Goal: Task Accomplishment & Management: Manage account settings

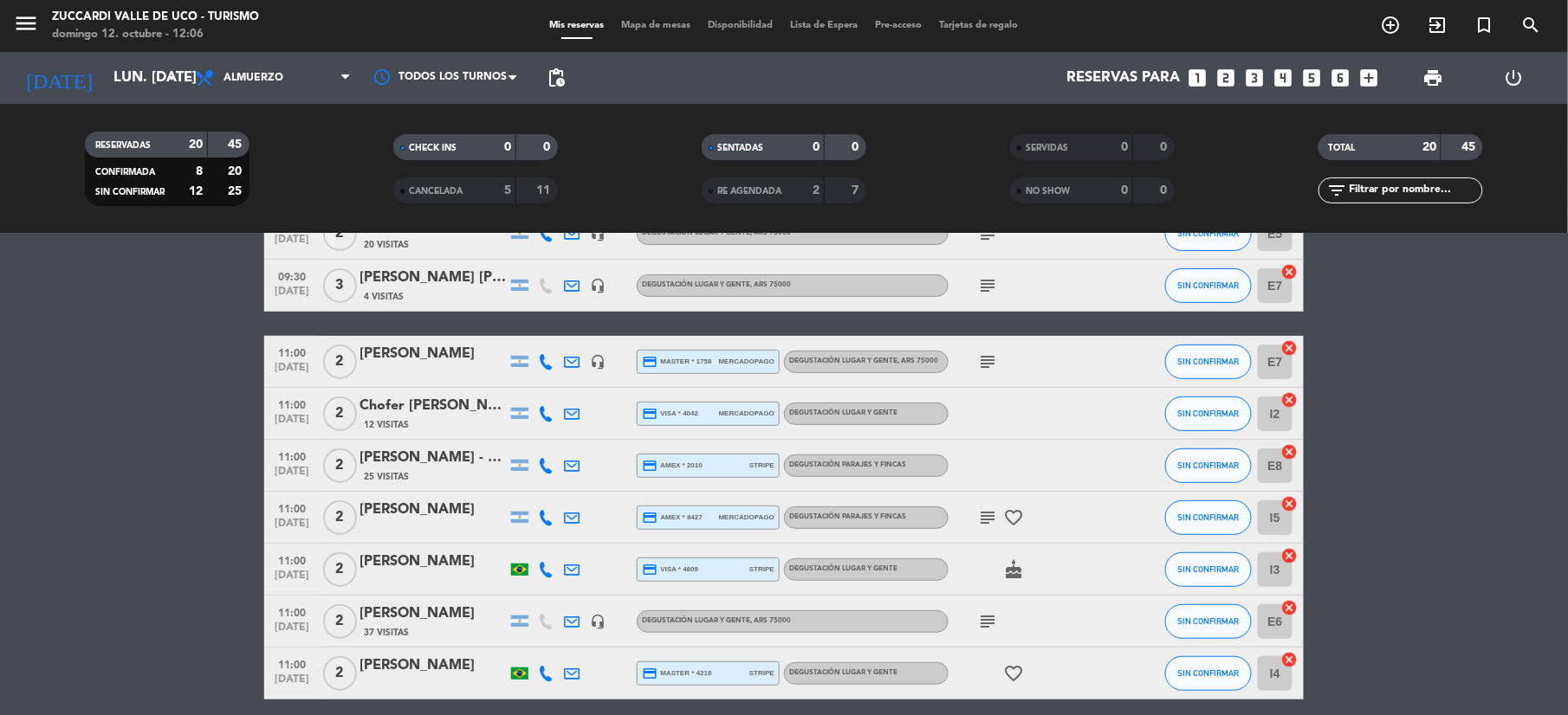
scroll to position [230, 0]
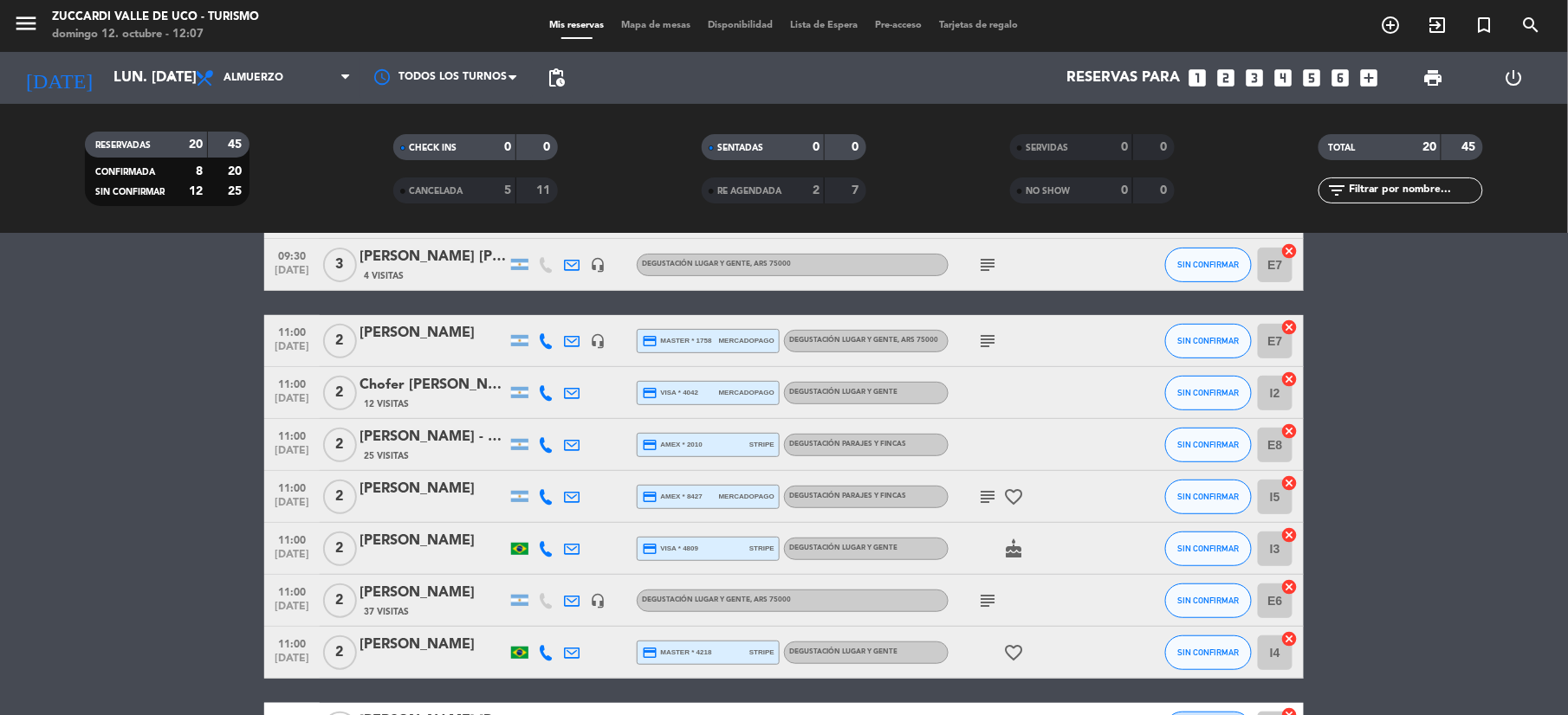
click at [447, 341] on div "[PERSON_NAME]" at bounding box center [433, 333] width 147 height 22
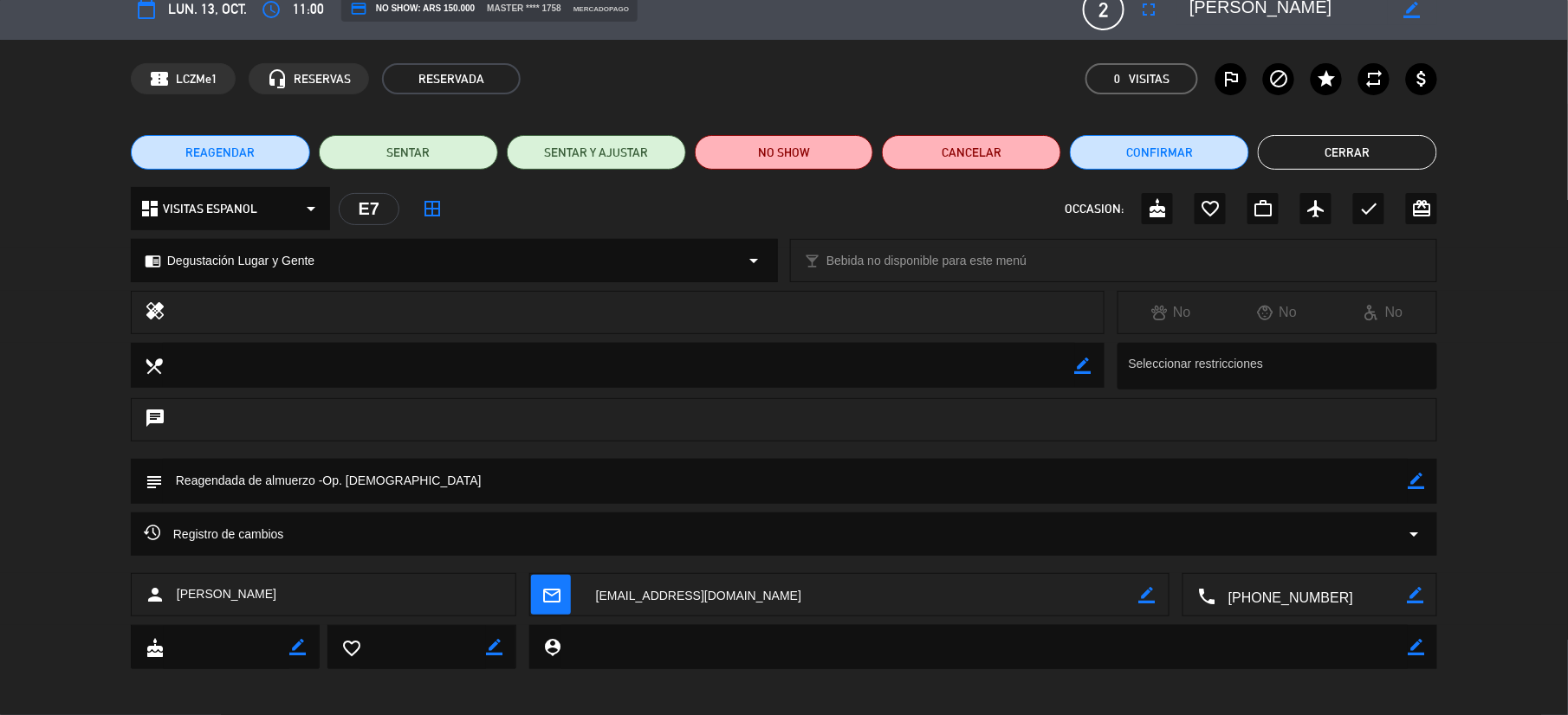
scroll to position [25, 0]
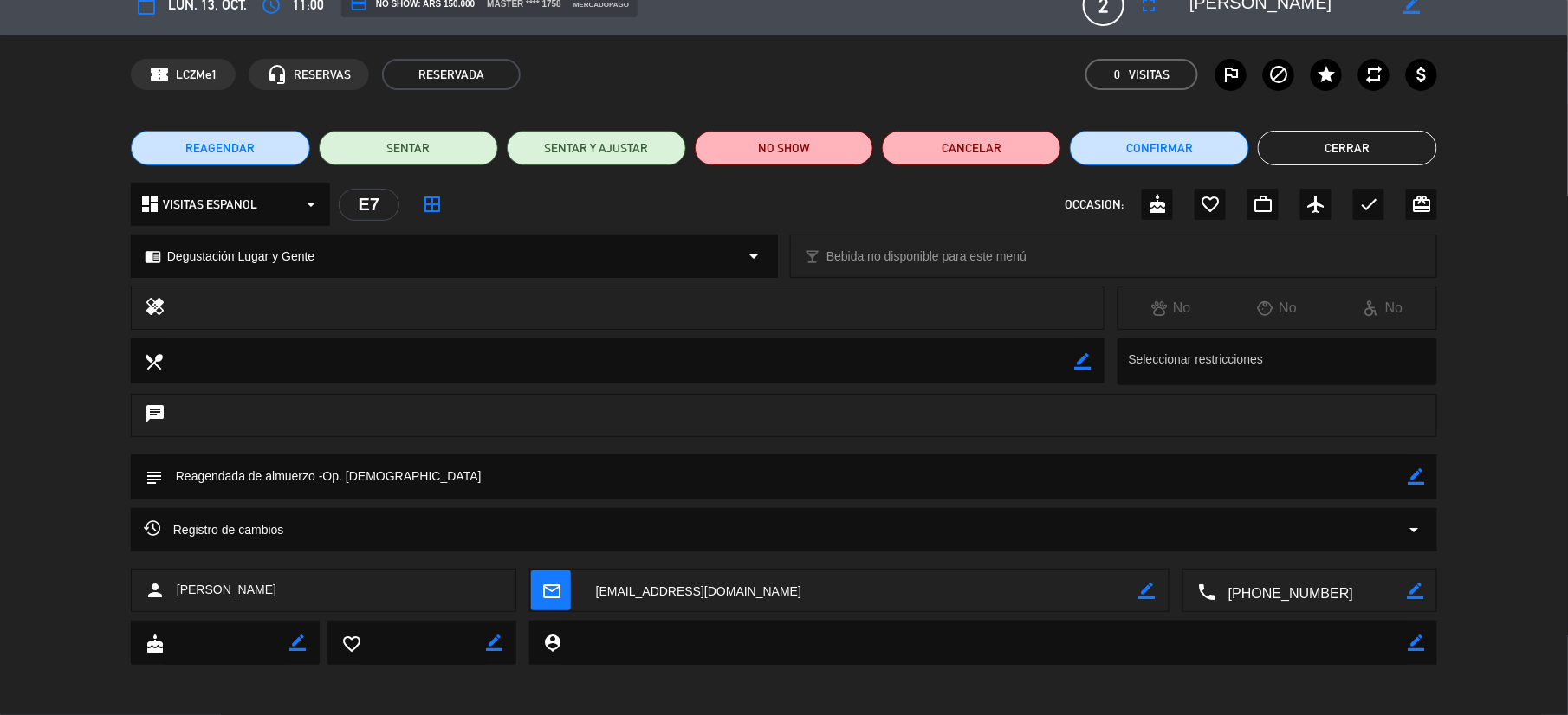
click at [1325, 132] on button "Cerrar" at bounding box center [1348, 148] width 179 height 35
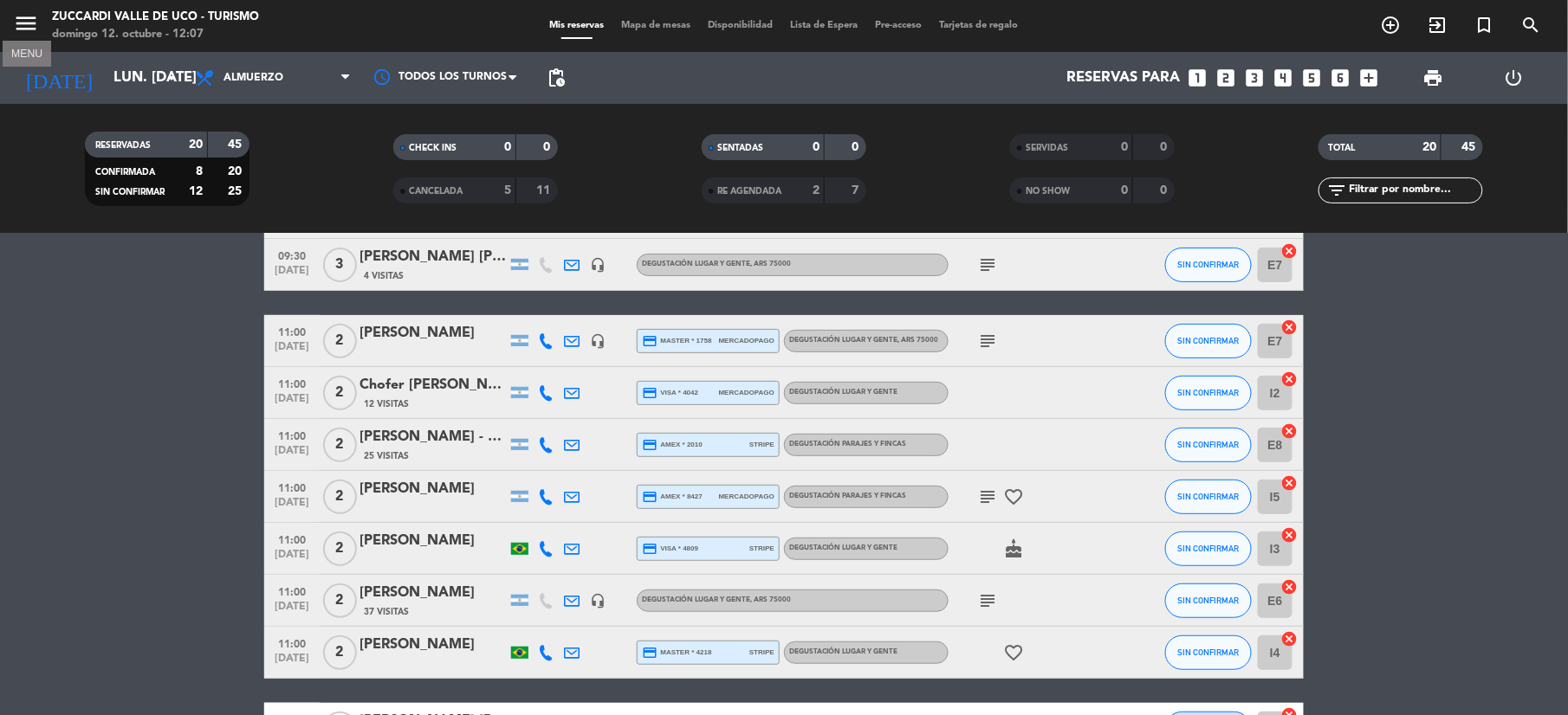
click at [15, 29] on icon "menu" at bounding box center [26, 23] width 26 height 26
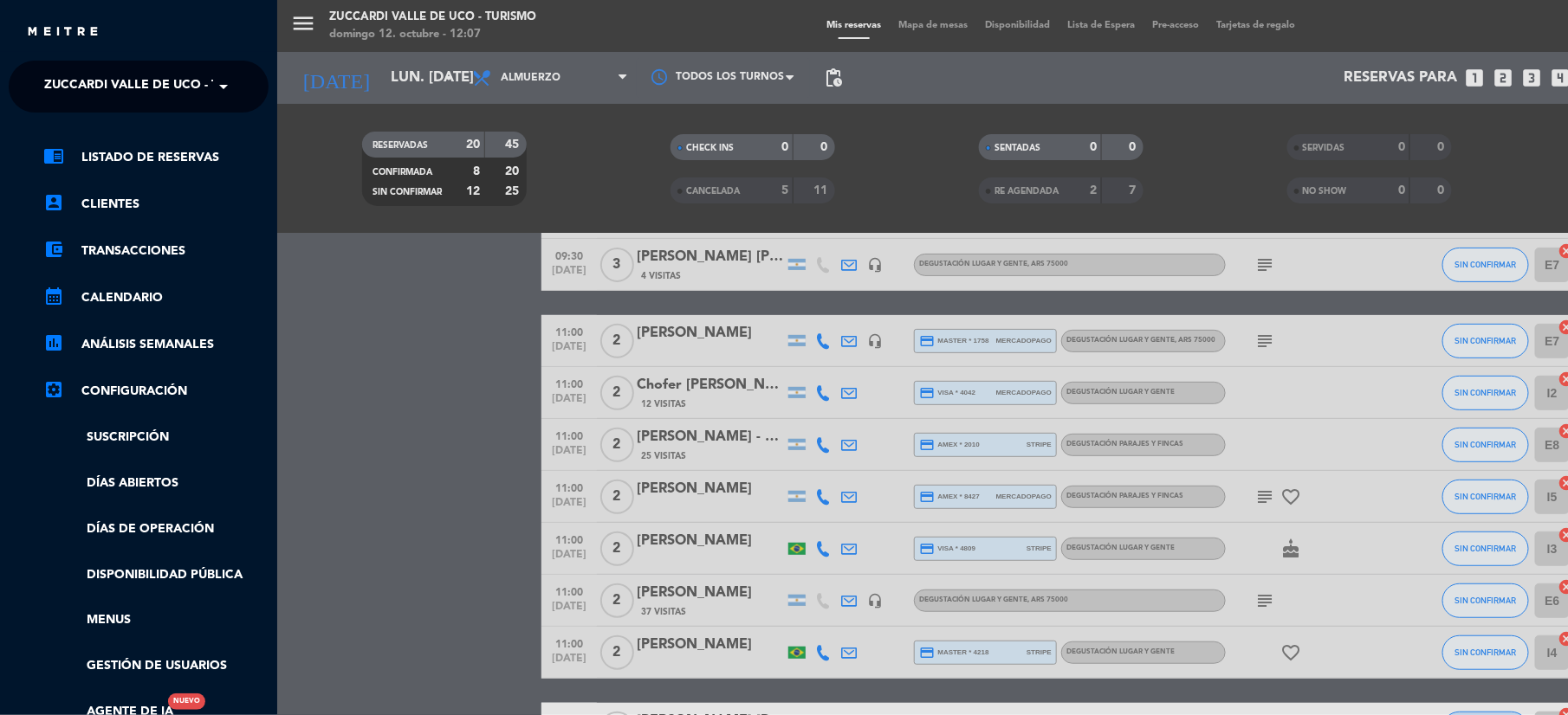
click at [92, 77] on span "Zuccardi Valle de Uco - Turismo" at bounding box center [156, 86] width 223 height 37
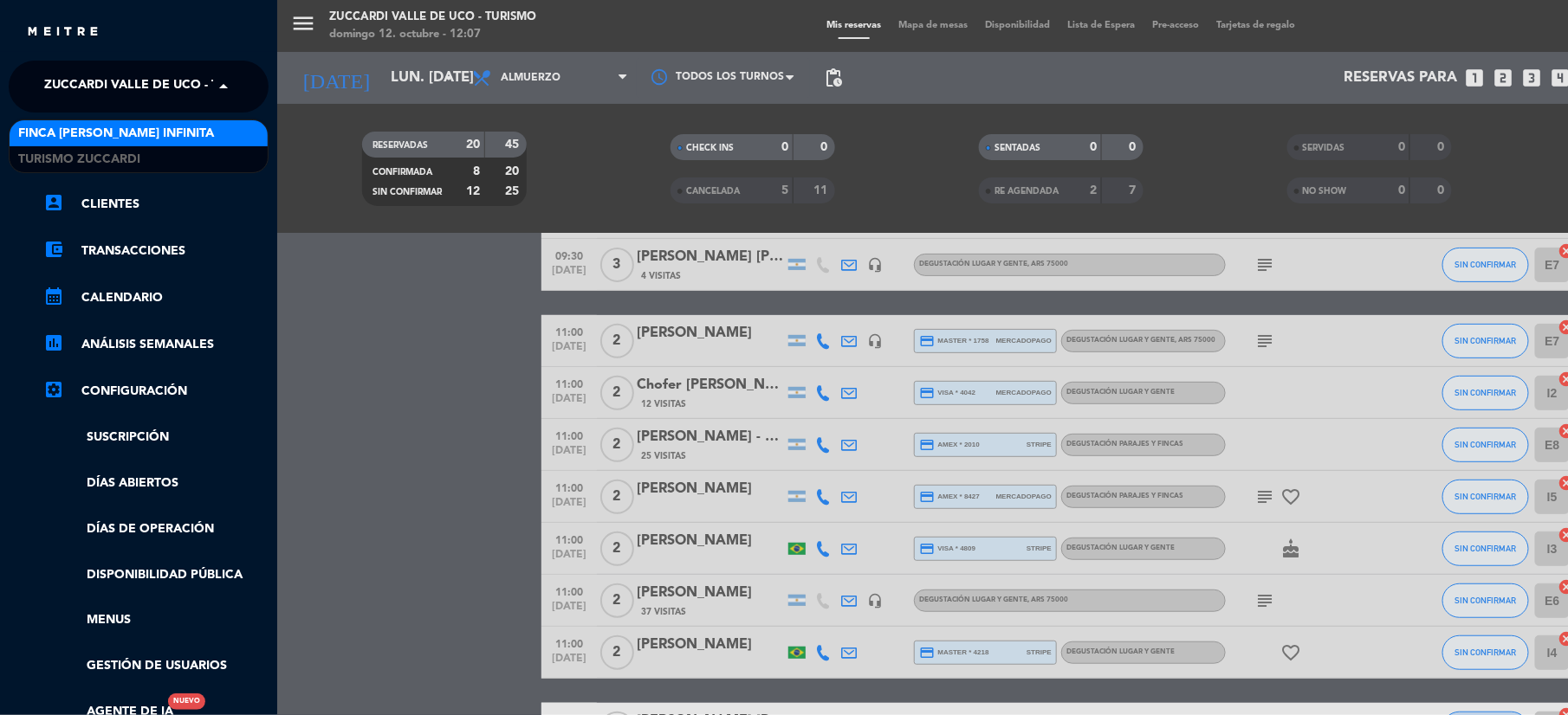
click at [88, 134] on span "Finca [PERSON_NAME] Infinita" at bounding box center [116, 134] width 196 height 20
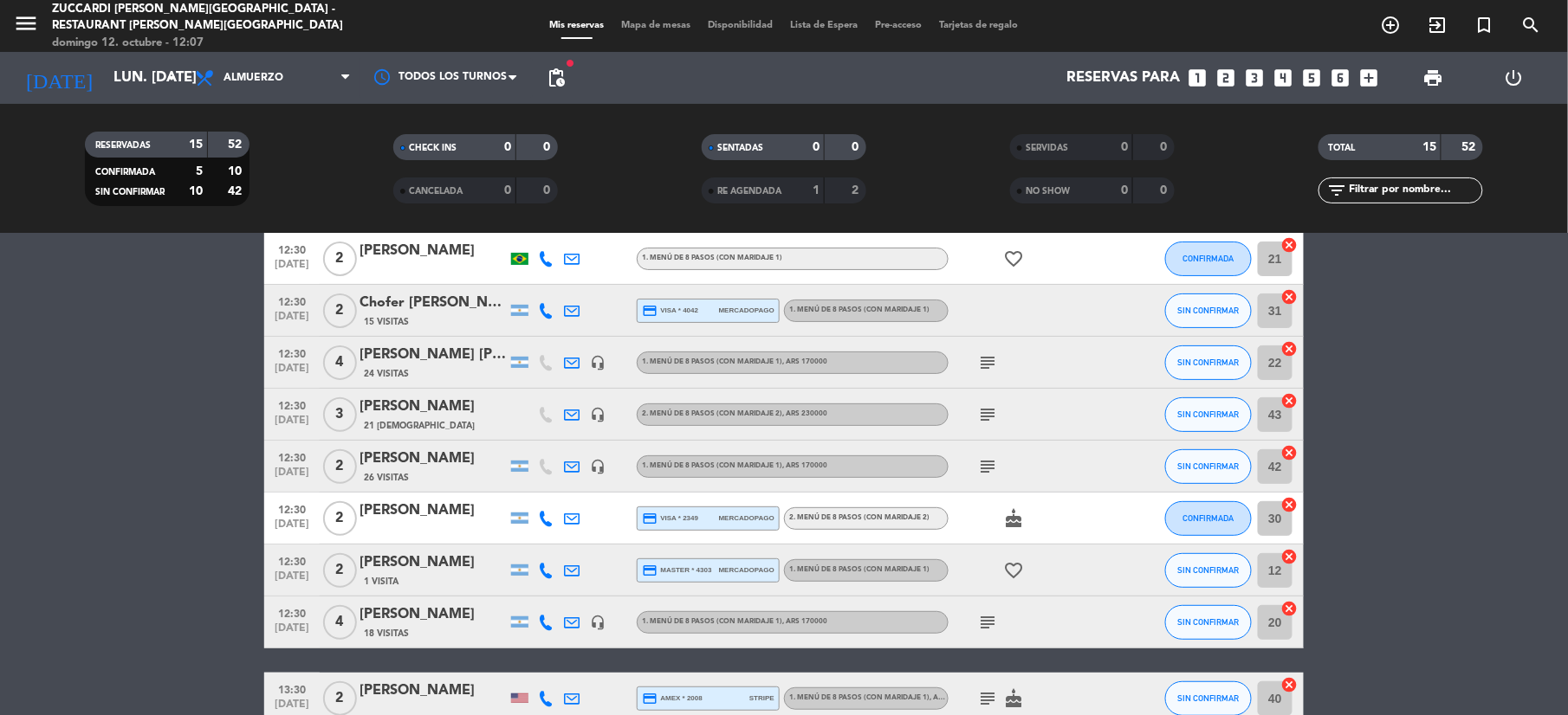
scroll to position [0, 0]
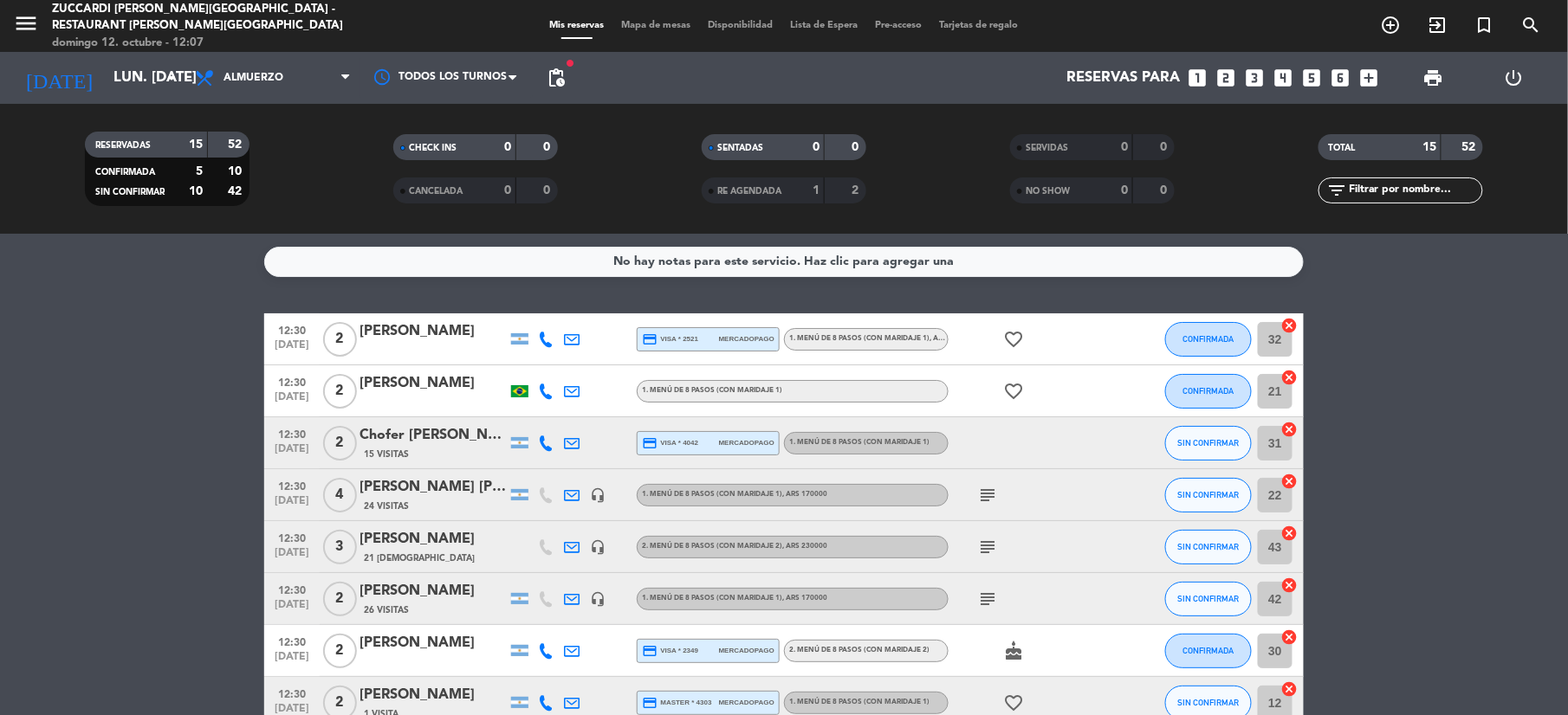
click at [400, 327] on div "[PERSON_NAME]" at bounding box center [433, 331] width 147 height 22
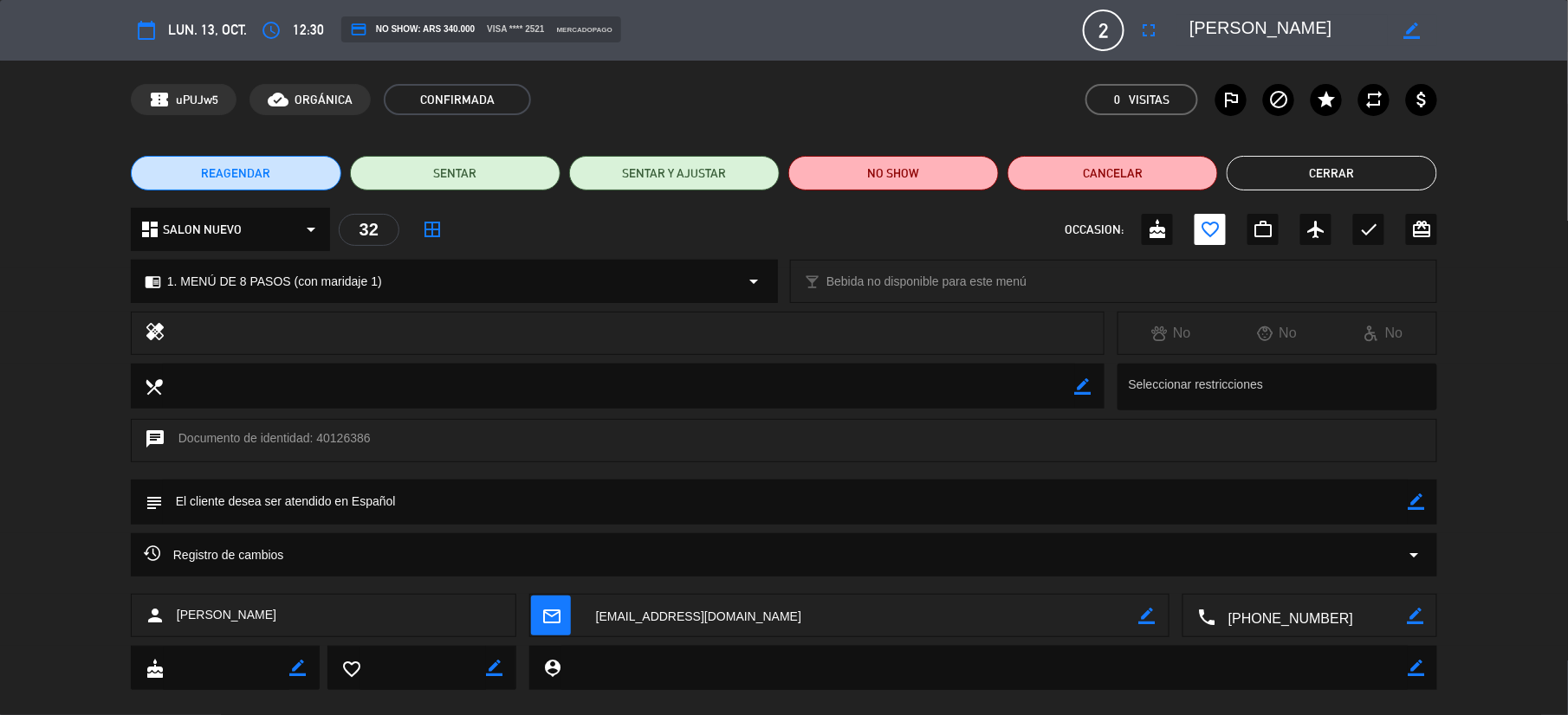
click at [1321, 164] on button "Cerrar" at bounding box center [1333, 173] width 210 height 35
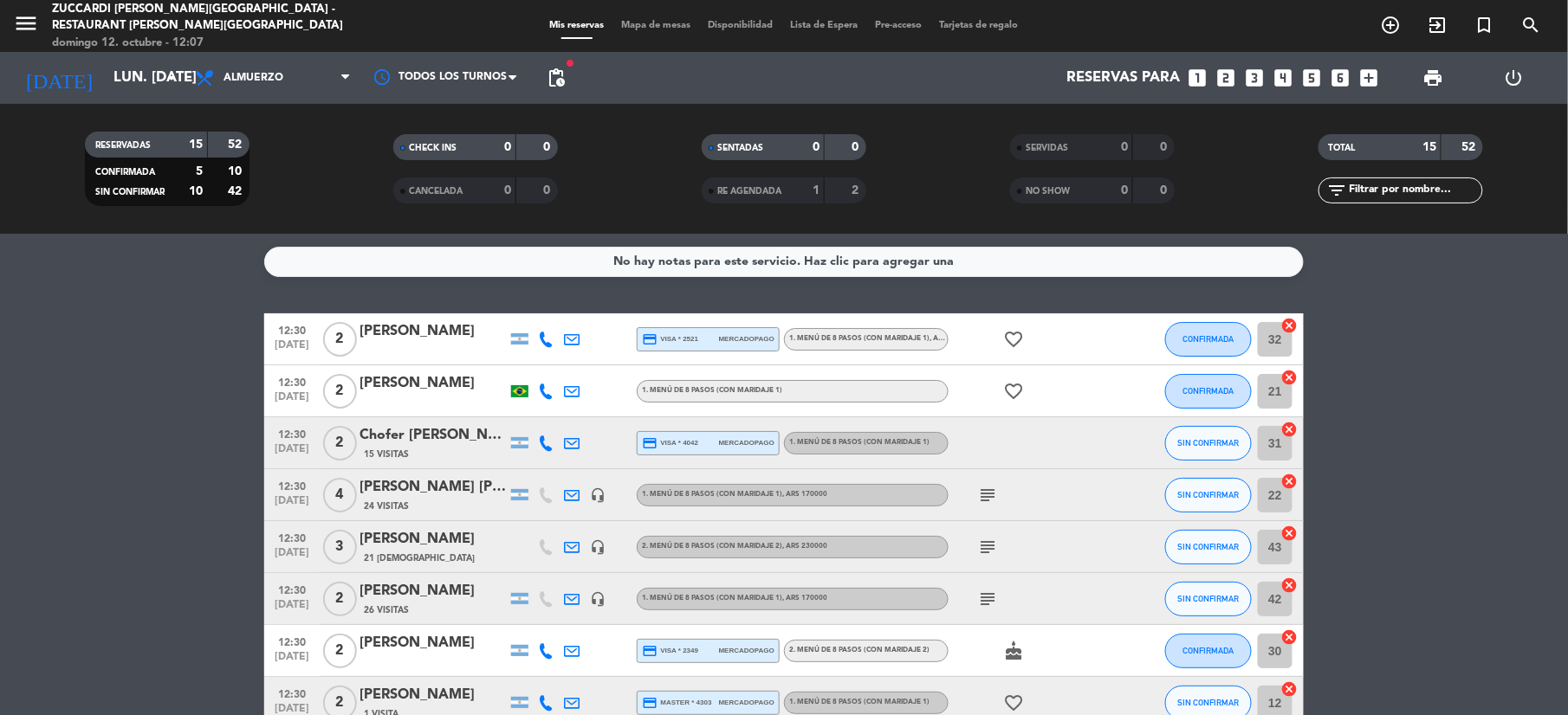
drag, startPoint x: 430, startPoint y: 326, endPoint x: 439, endPoint y: 330, distance: 9.8
click at [439, 330] on div "[PERSON_NAME]" at bounding box center [433, 331] width 147 height 22
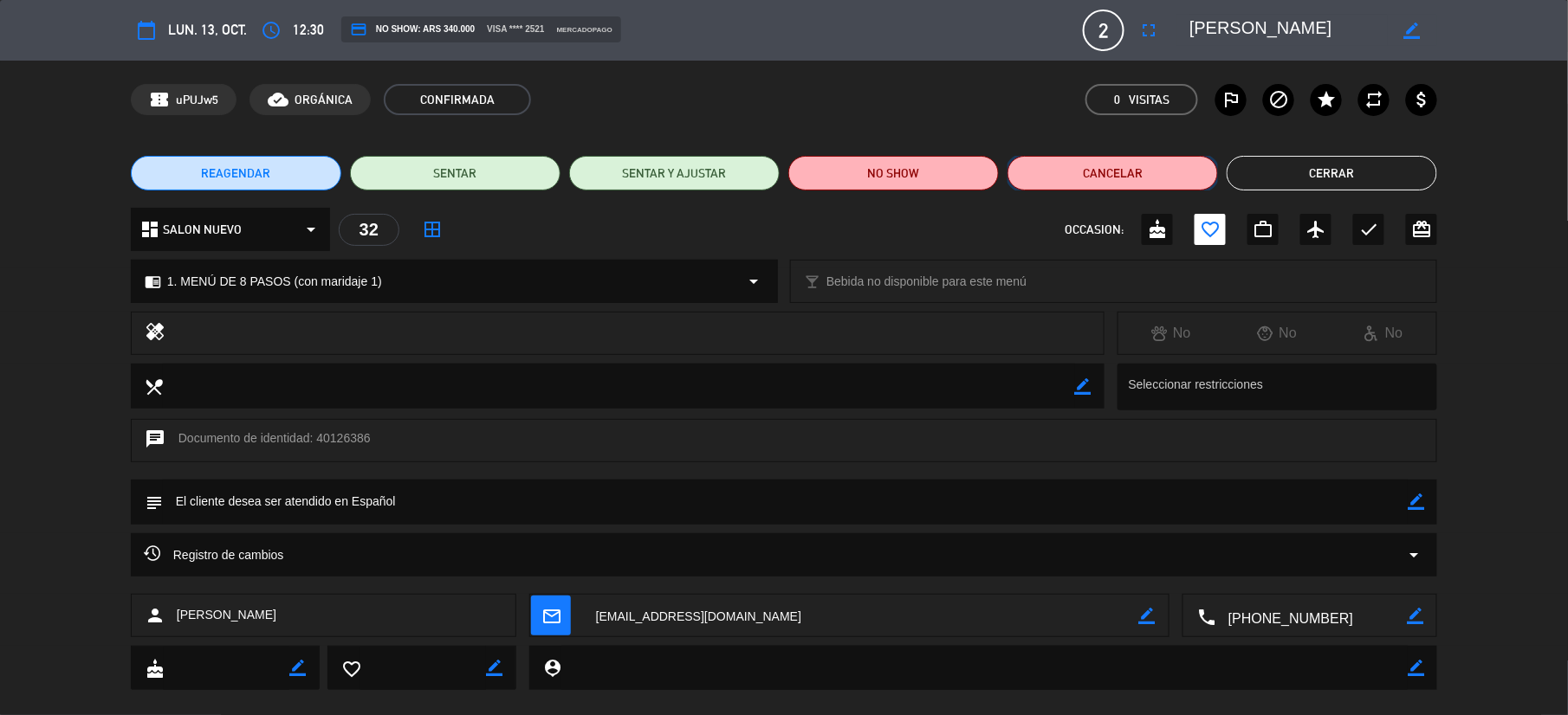
click at [1116, 178] on button "Cancelar" at bounding box center [1113, 173] width 210 height 35
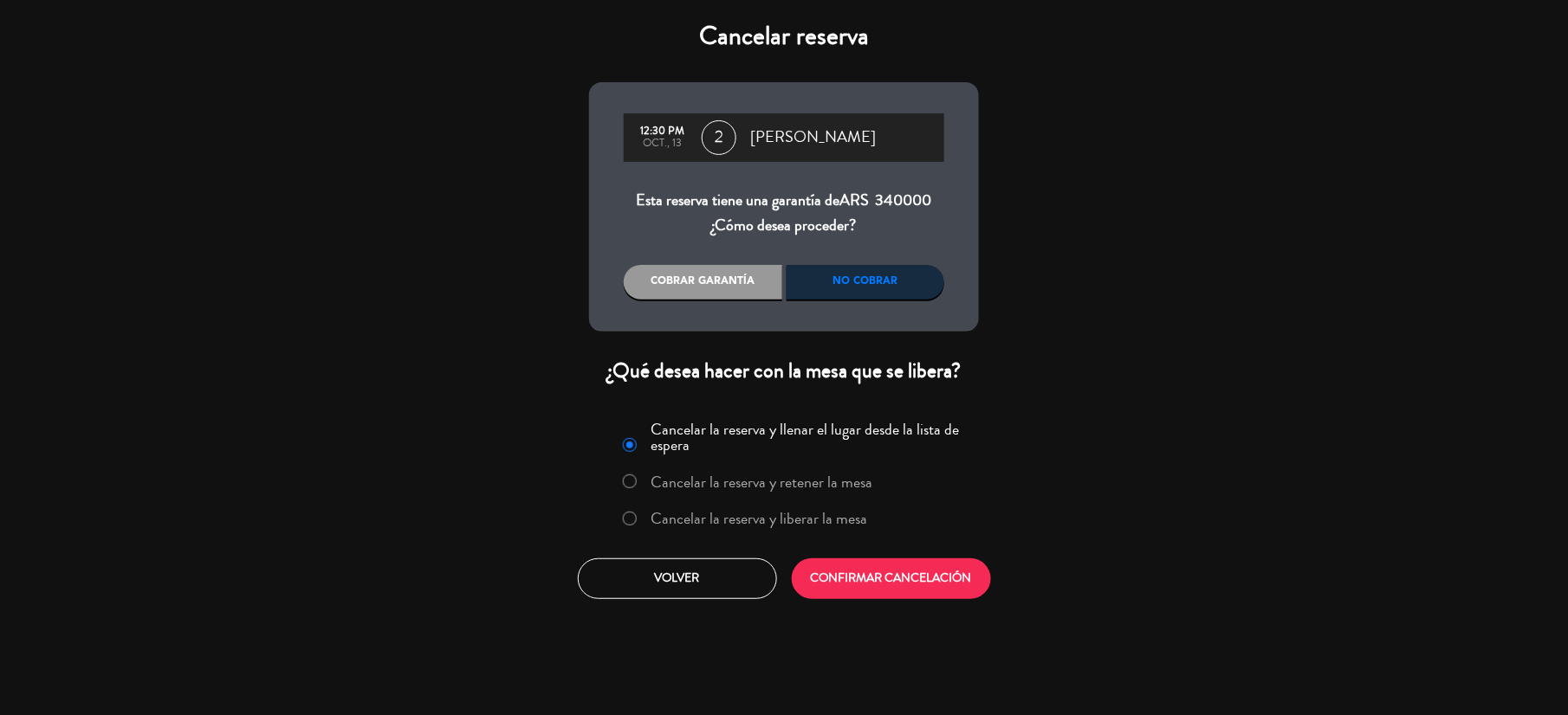
click at [880, 284] on div "No cobrar" at bounding box center [866, 282] width 159 height 35
click at [803, 513] on label "Cancelar la reserva y liberar la mesa" at bounding box center [760, 518] width 217 height 15
click at [875, 577] on button "CONFIRMAR CANCELACIÓN" at bounding box center [891, 579] width 199 height 41
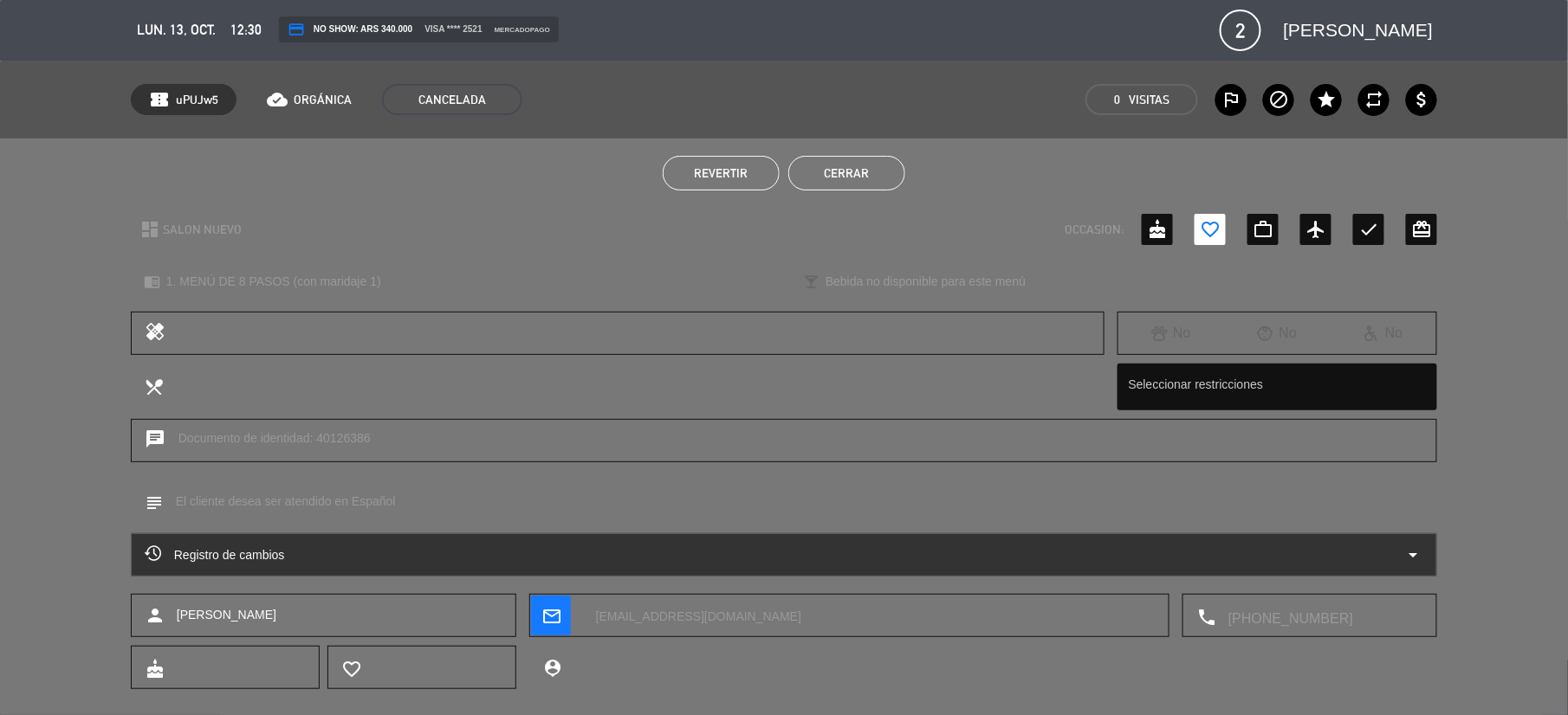
click at [878, 175] on button "Cerrar" at bounding box center [846, 173] width 117 height 35
